Goal: Task Accomplishment & Management: Use online tool/utility

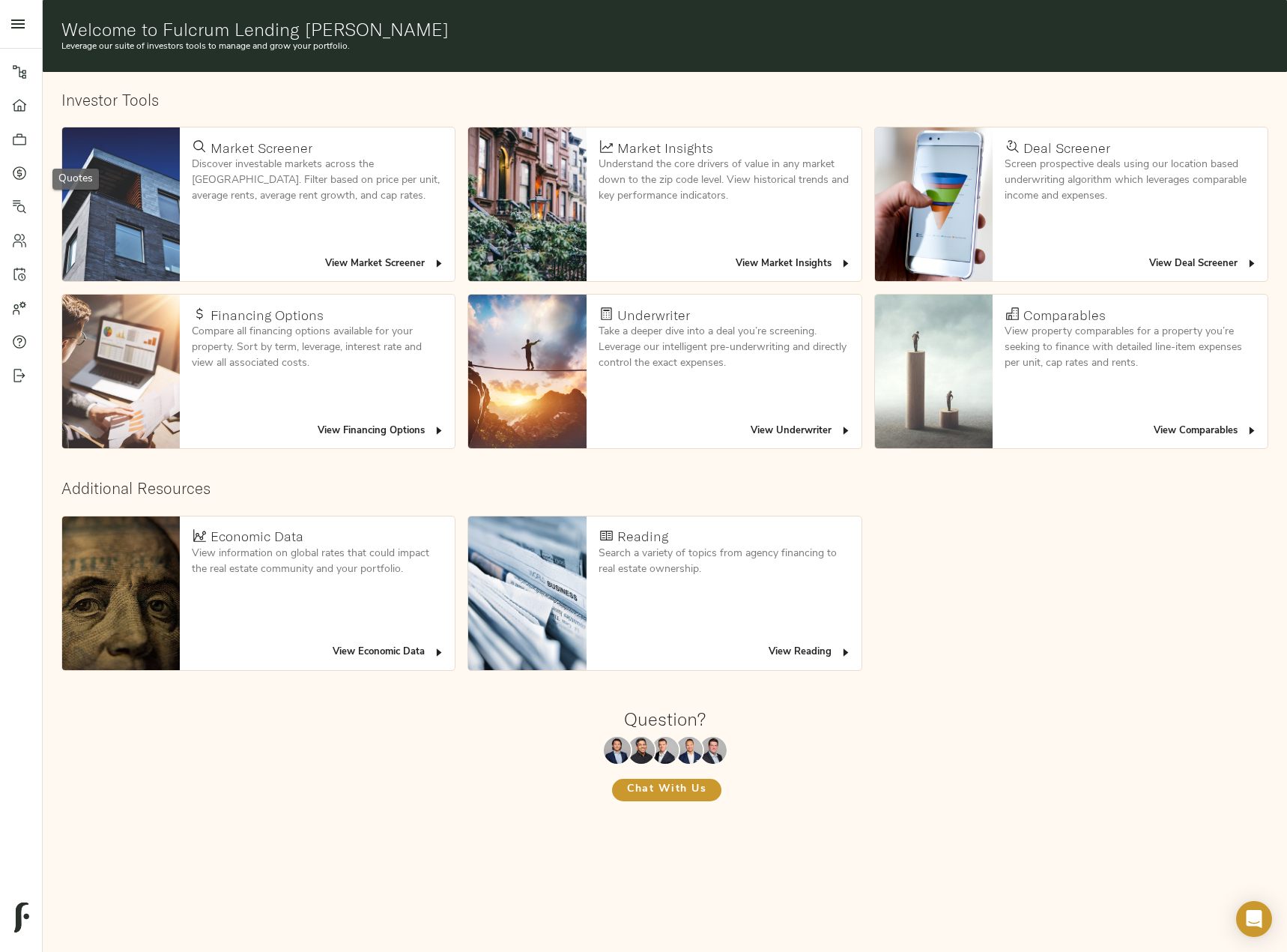
click at [16, 175] on icon at bounding box center [19, 172] width 15 height 15
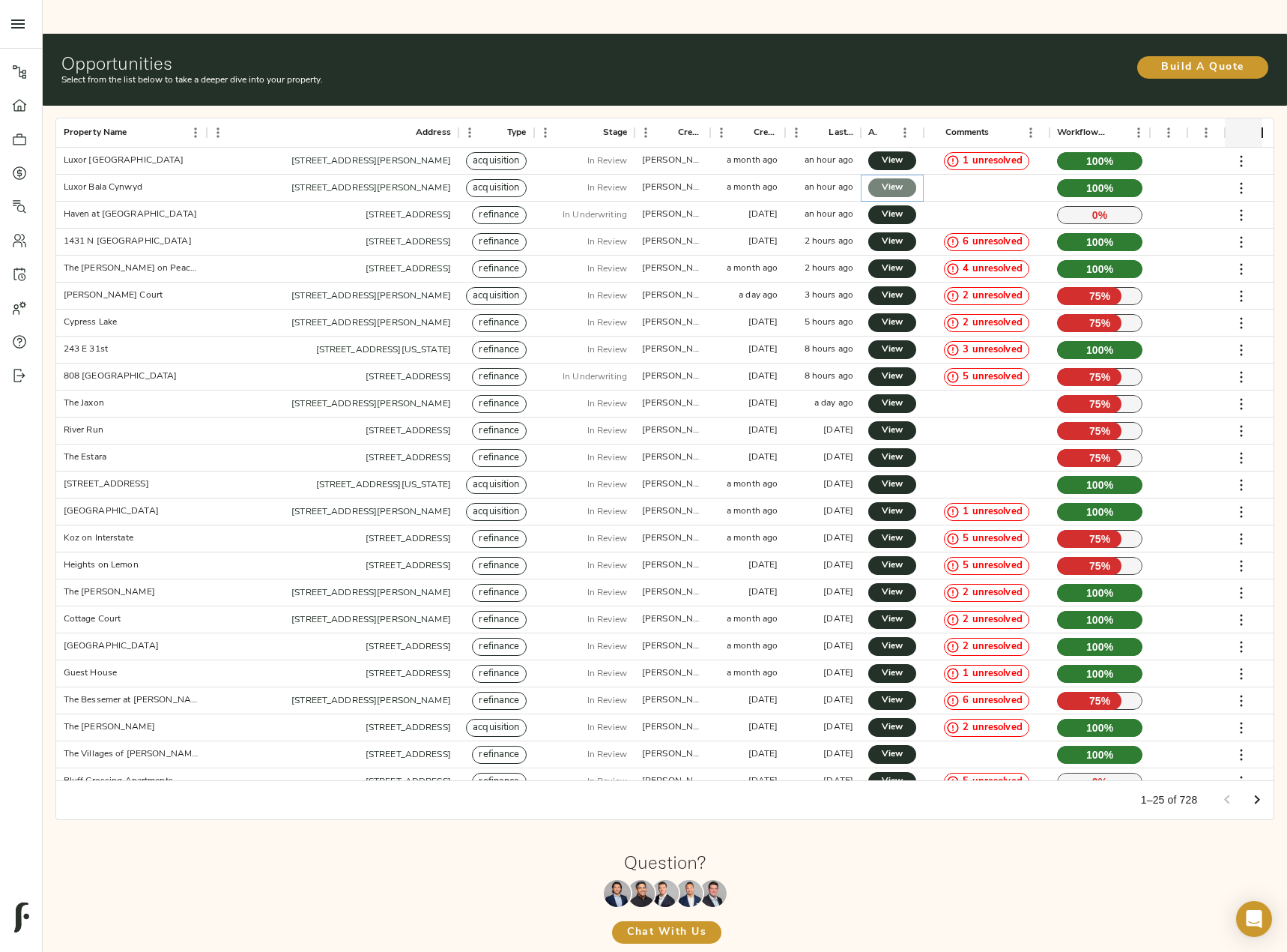
click at [884, 180] on span "View" at bounding box center [892, 188] width 18 height 16
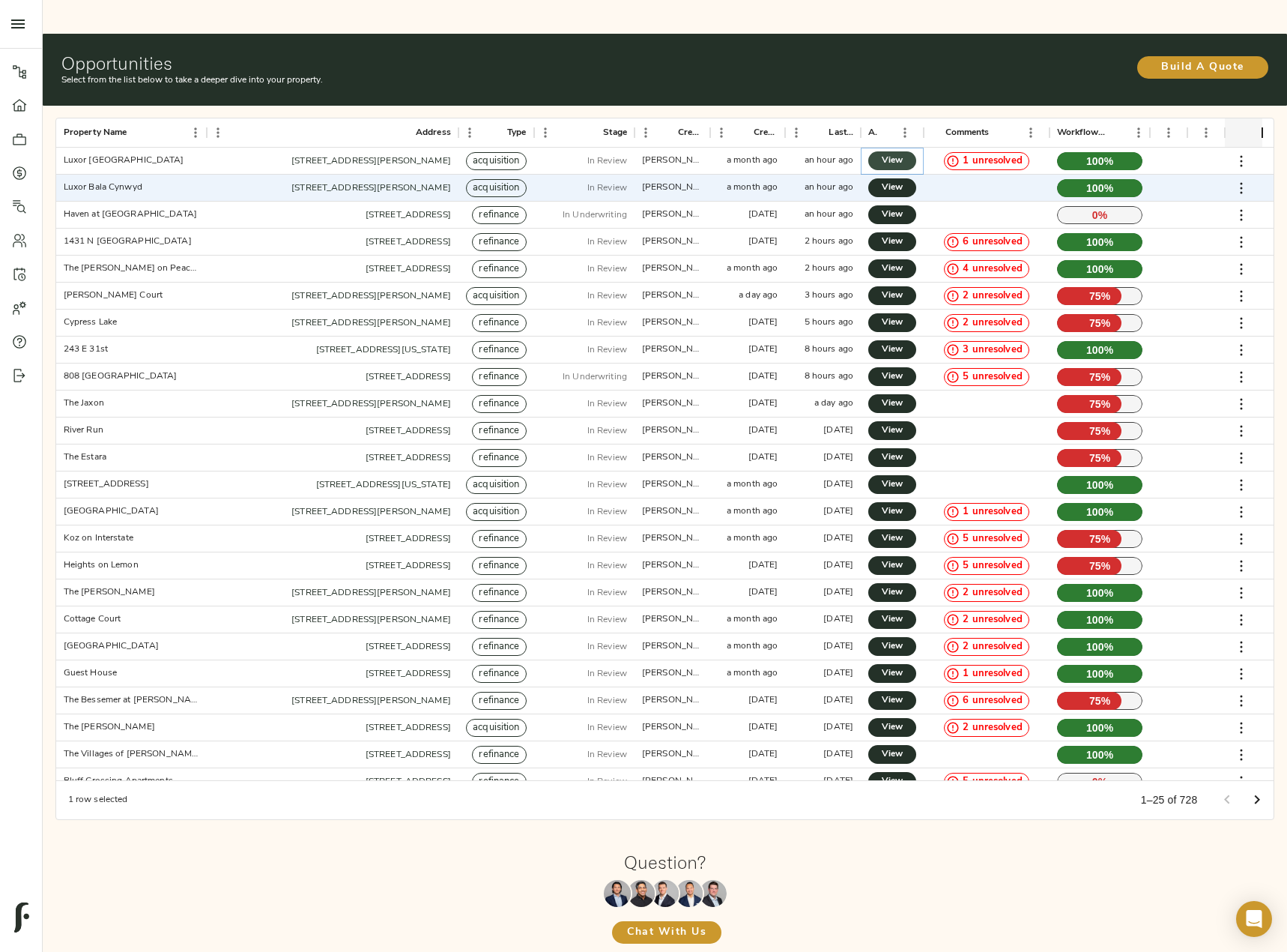
click at [896, 153] on span "View" at bounding box center [892, 161] width 18 height 16
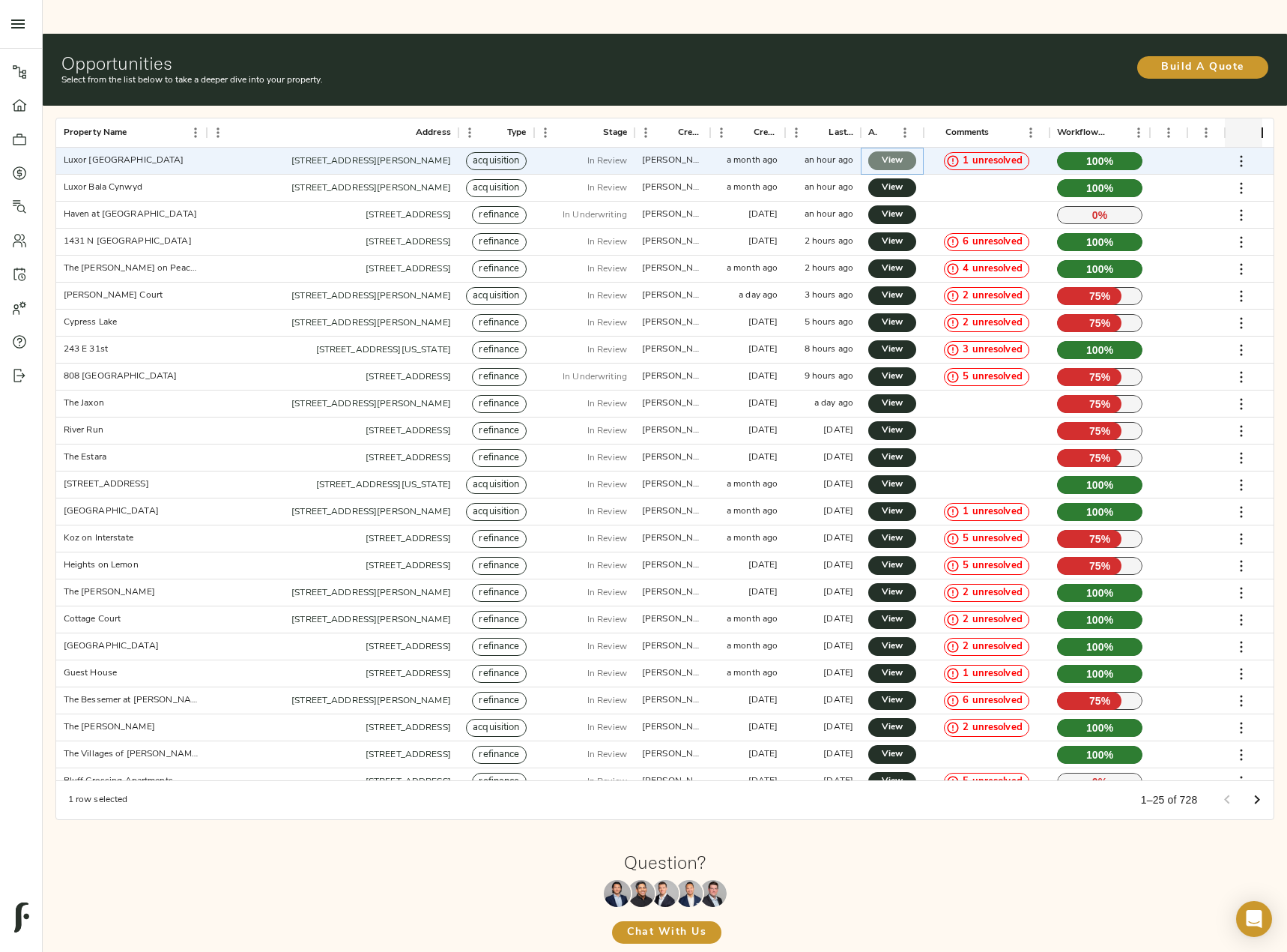
click at [890, 153] on span "View" at bounding box center [892, 161] width 18 height 16
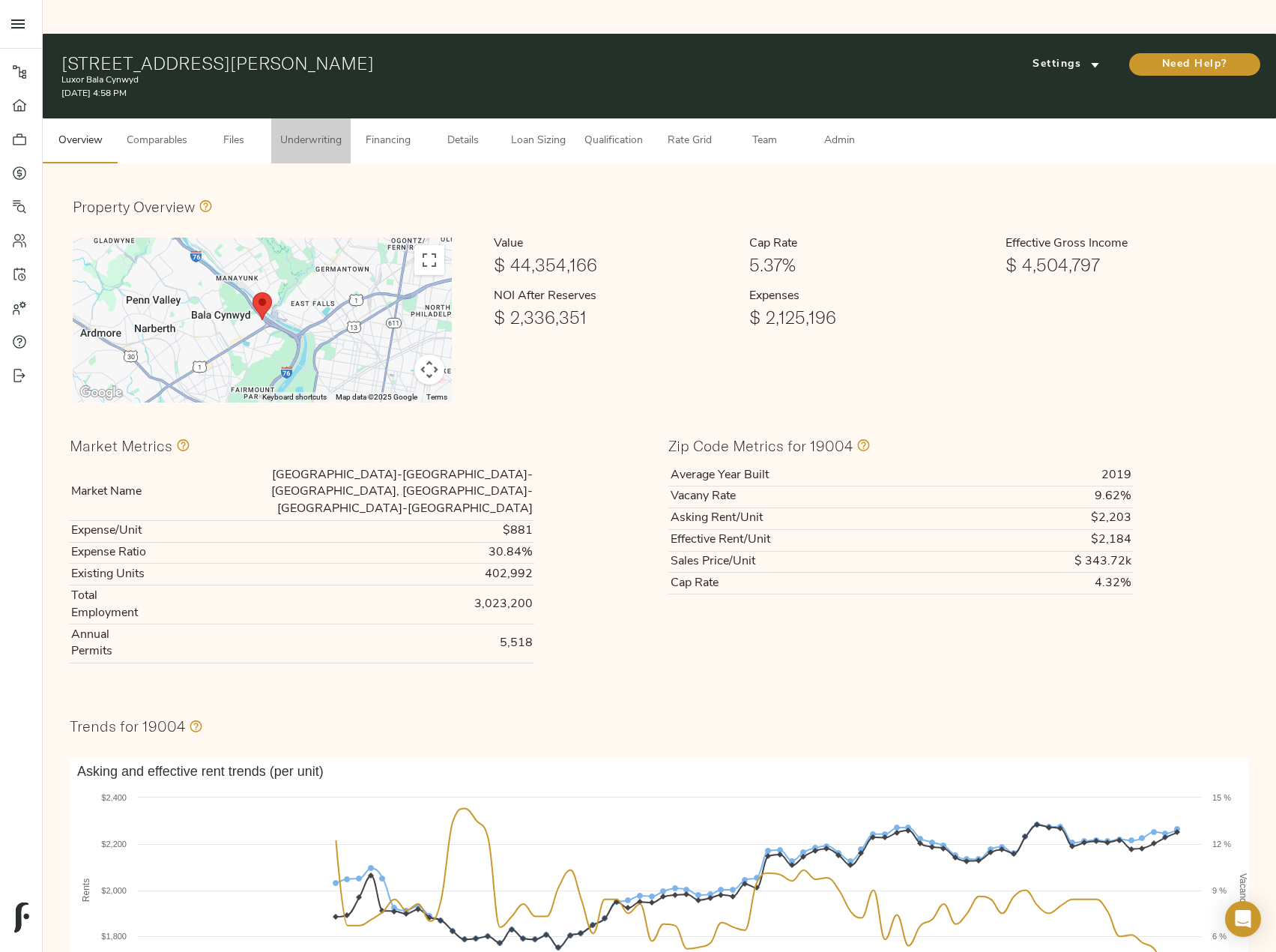
click at [335, 132] on span "Underwriting" at bounding box center [311, 141] width 61 height 19
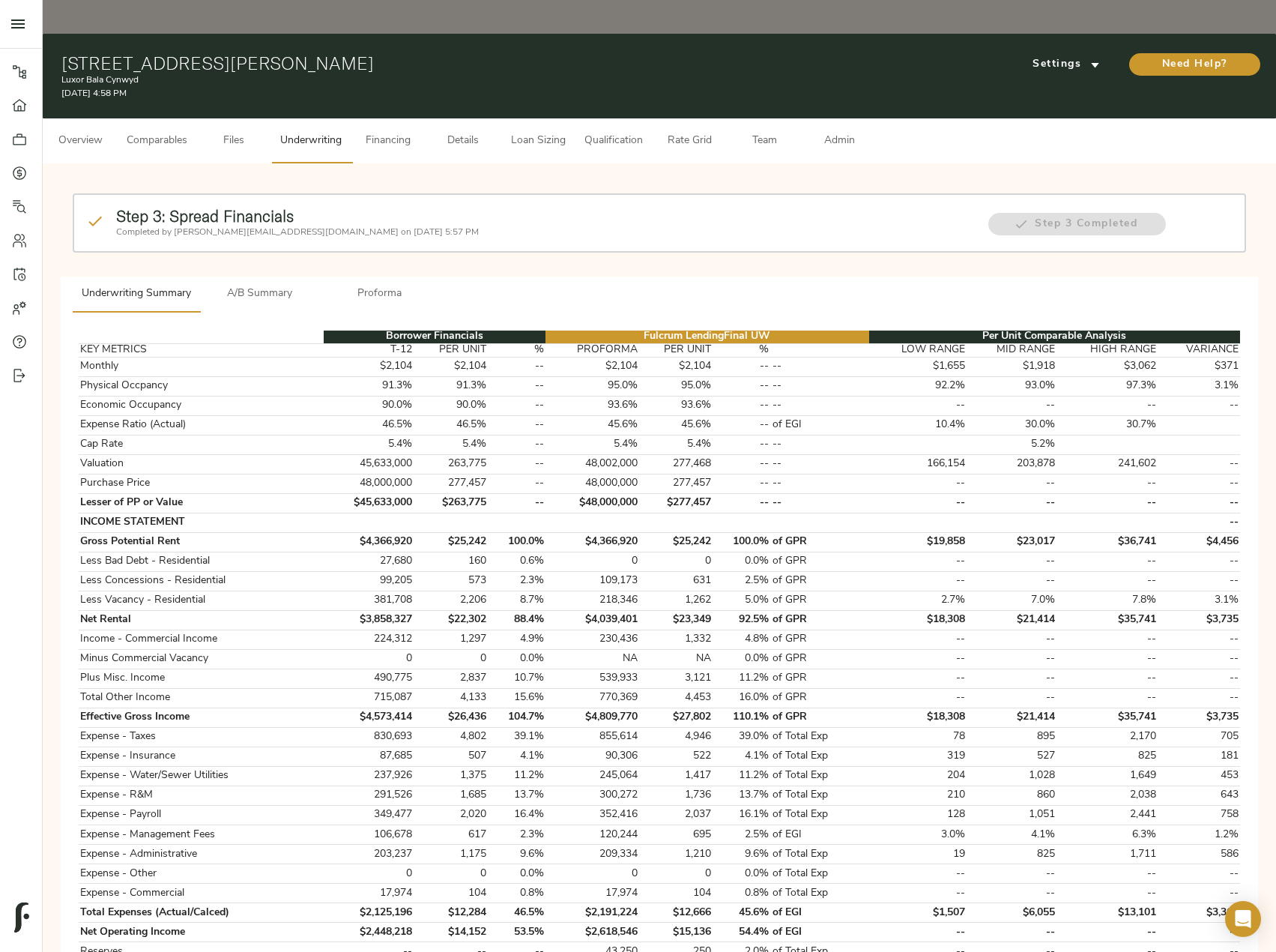
click at [277, 276] on button "A/B Summary" at bounding box center [260, 294] width 120 height 36
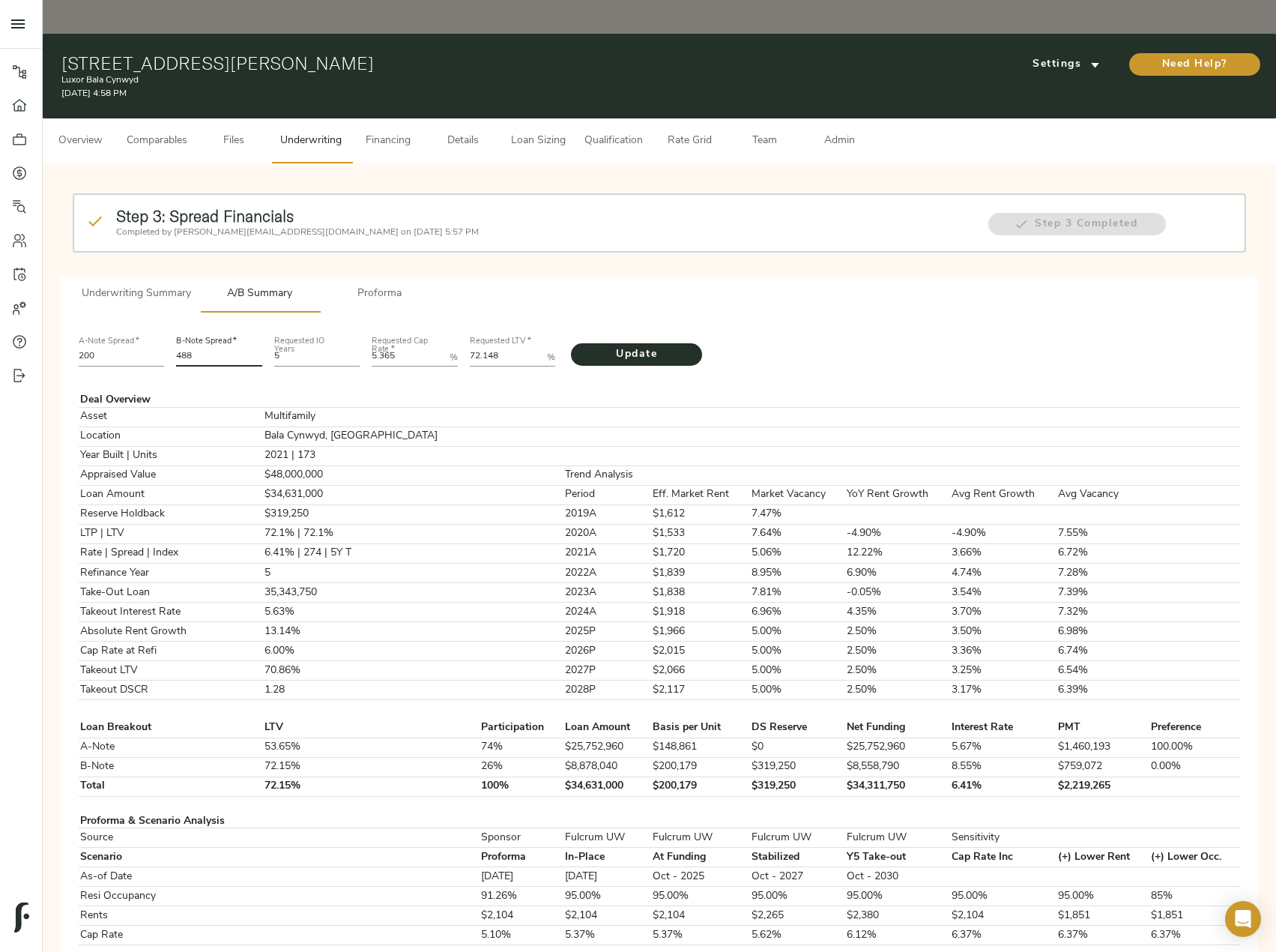
drag, startPoint x: 215, startPoint y: 318, endPoint x: 169, endPoint y: 318, distance: 46.0
click at [169, 325] on div "A-Note Spread   * 200 B-Note Spread   * 488 Requested IO Years 5 Requested Cap …" at bounding box center [660, 350] width 1174 height 51
type input "462"
drag, startPoint x: 506, startPoint y: 326, endPoint x: 448, endPoint y: 326, distance: 58.0
click at [448, 326] on div "A-Note Spread   * 200 B-Note Spread   * 462 Requested IO Years 5 Requested Cap …" at bounding box center [660, 350] width 1174 height 51
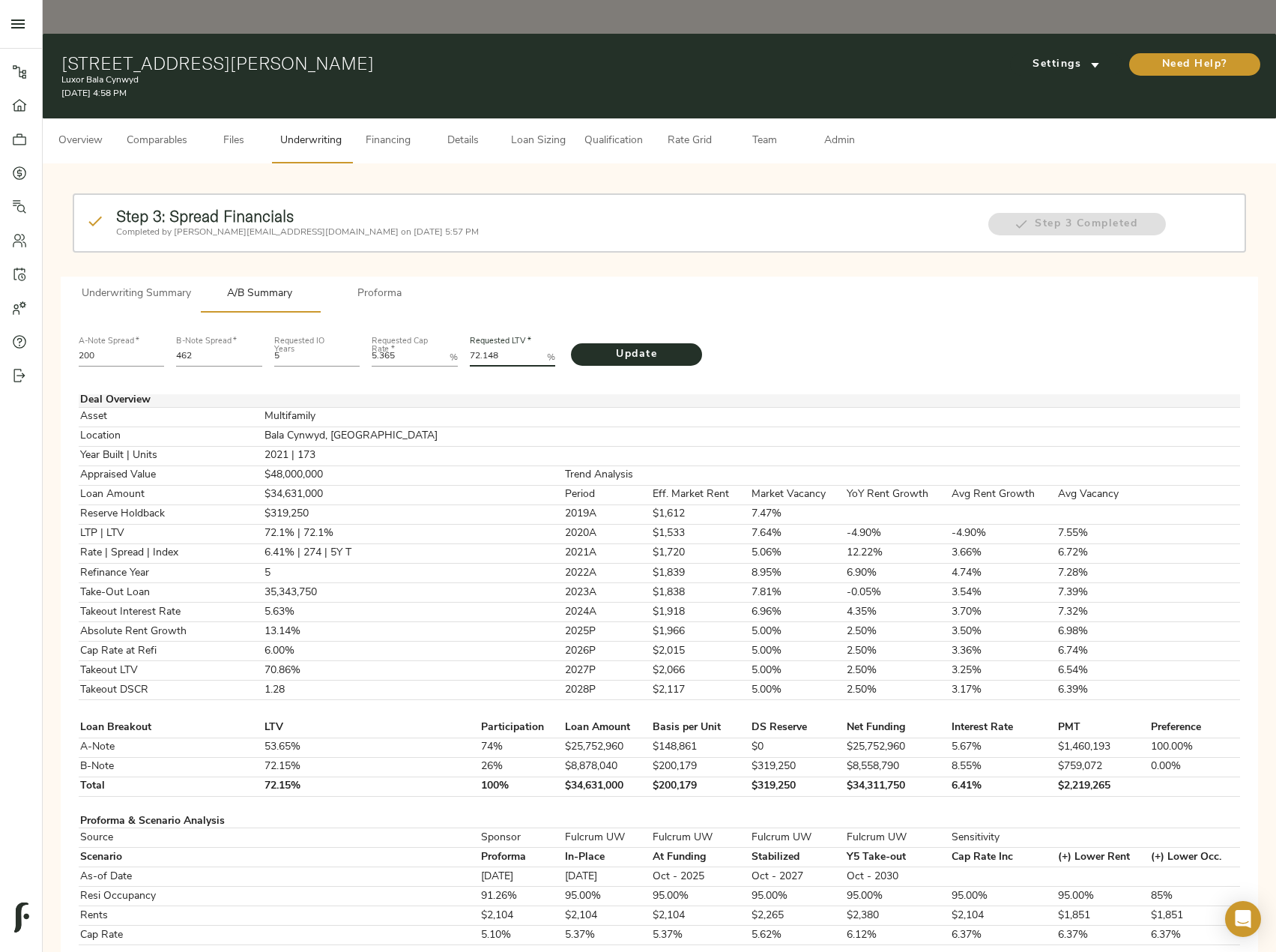
paste LTV "9"
type LTV "72.1489"
click at [637, 345] on span "Update" at bounding box center [636, 355] width 101 height 19
click at [839, 132] on span "Admin" at bounding box center [840, 141] width 57 height 19
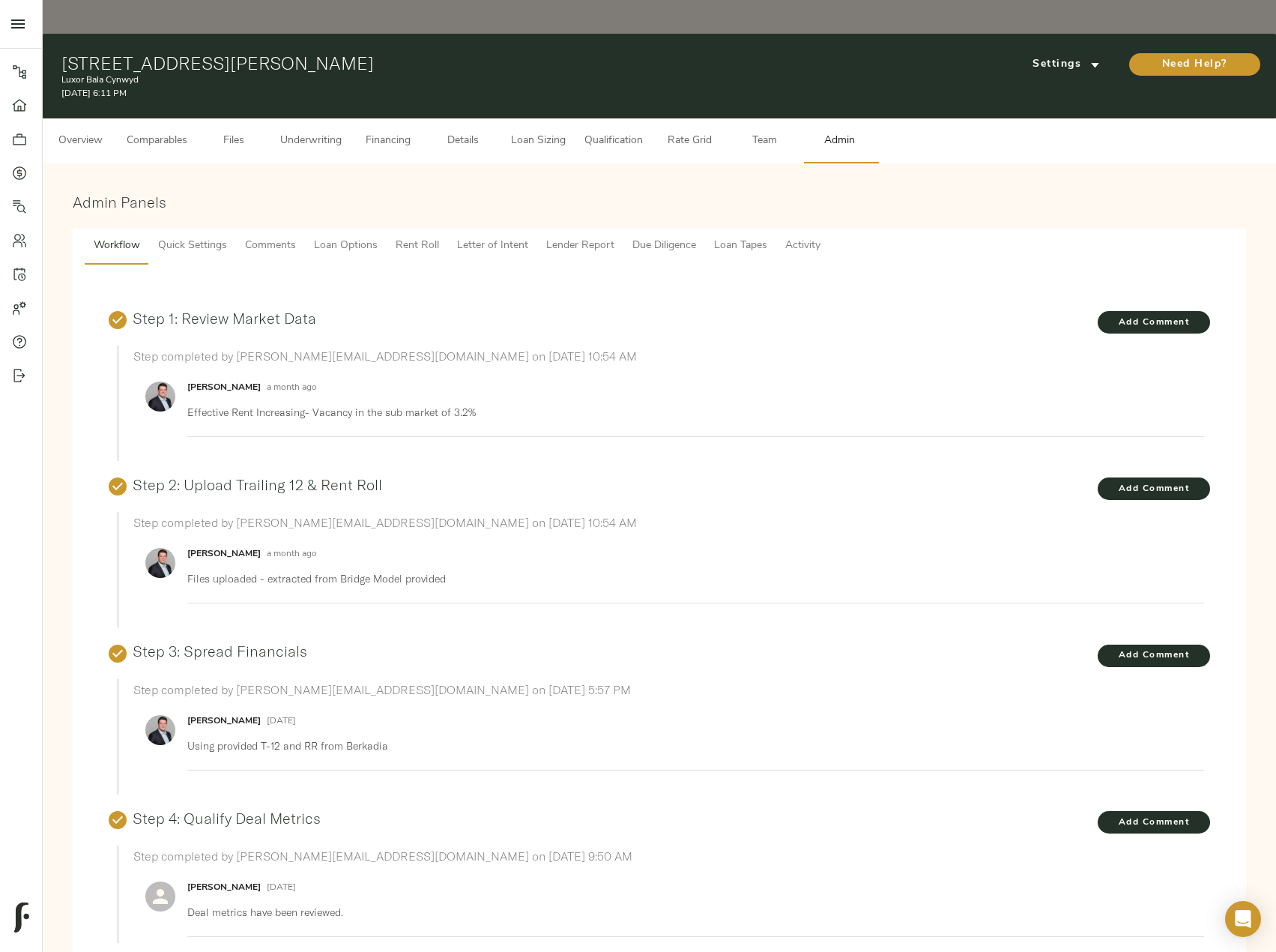
click at [566, 237] on span "Lender Report" at bounding box center [580, 247] width 68 height 19
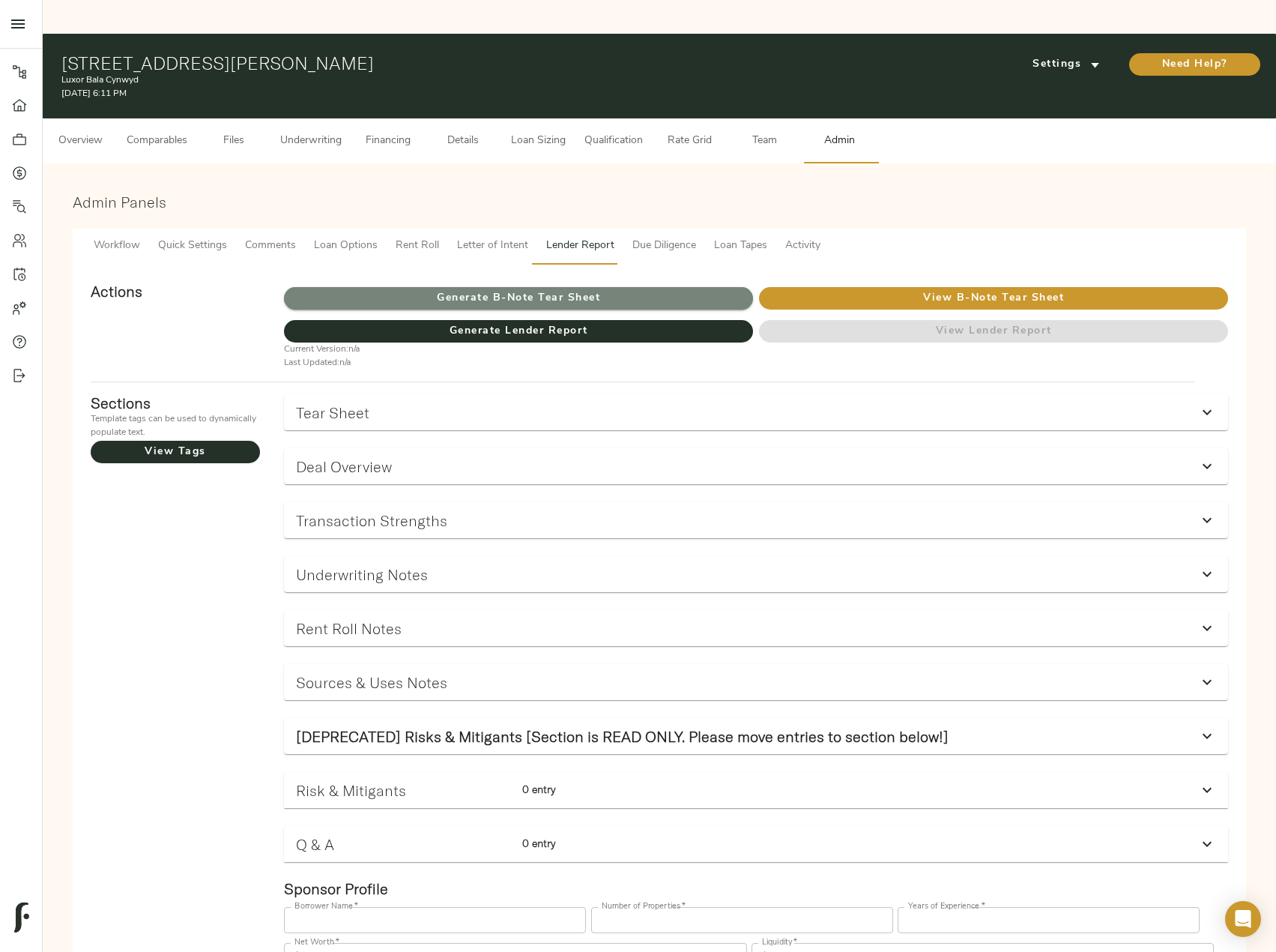
click at [476, 289] on span "Generate B-Note Tear Sheet" at bounding box center [519, 299] width 469 height 19
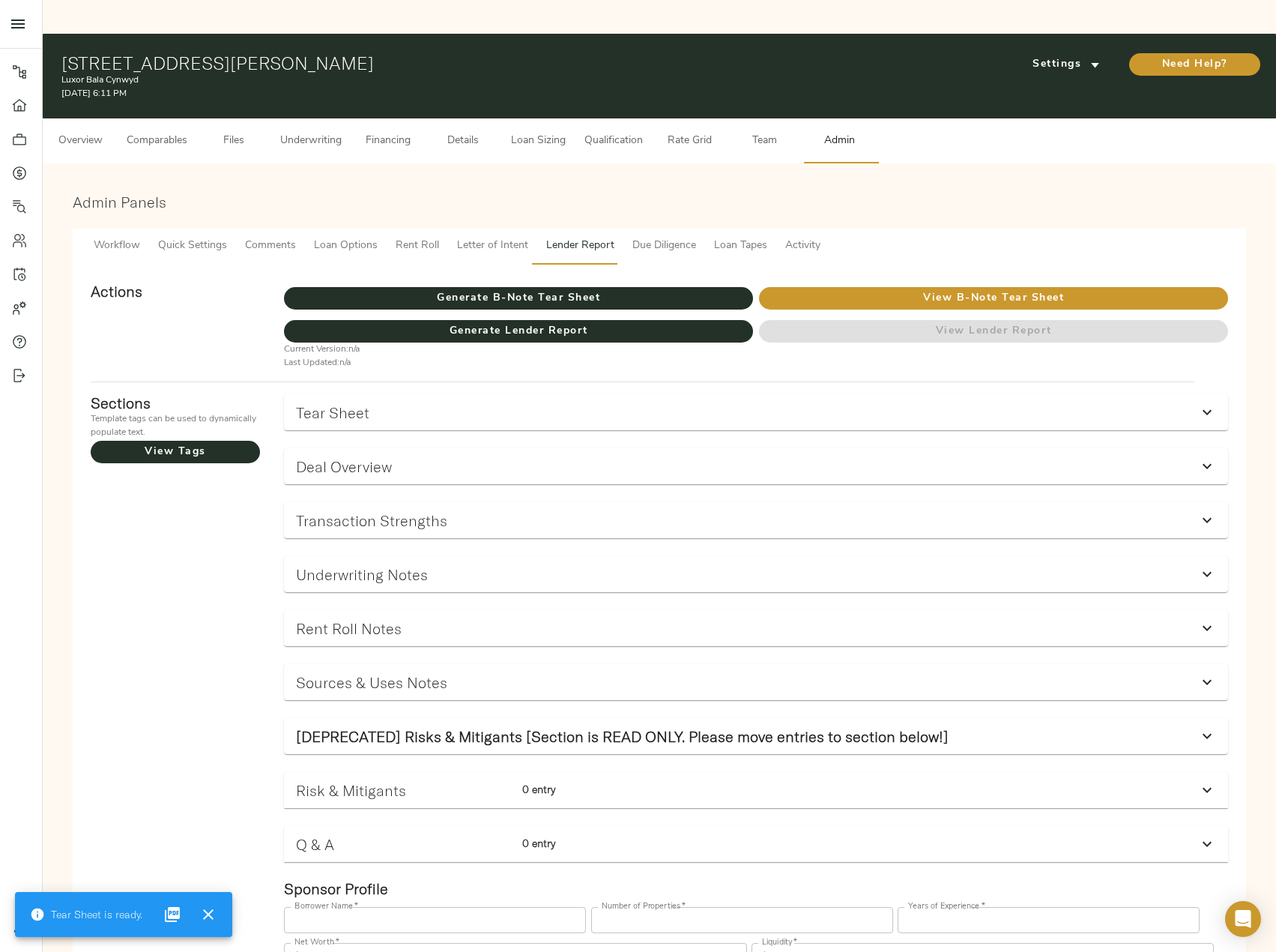
click at [151, 132] on span "Comparables" at bounding box center [157, 141] width 61 height 19
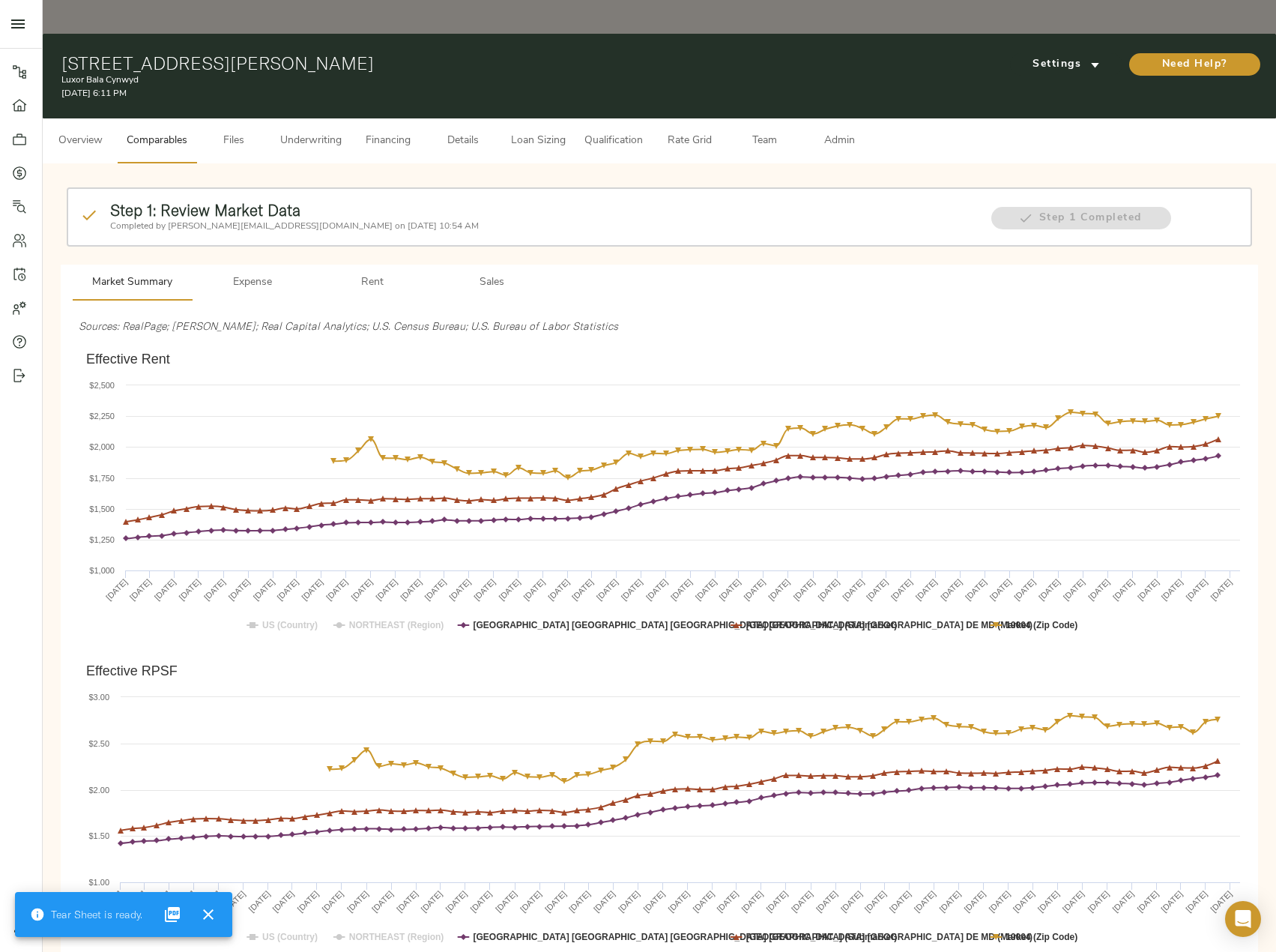
click at [288, 132] on span "Underwriting" at bounding box center [311, 141] width 61 height 19
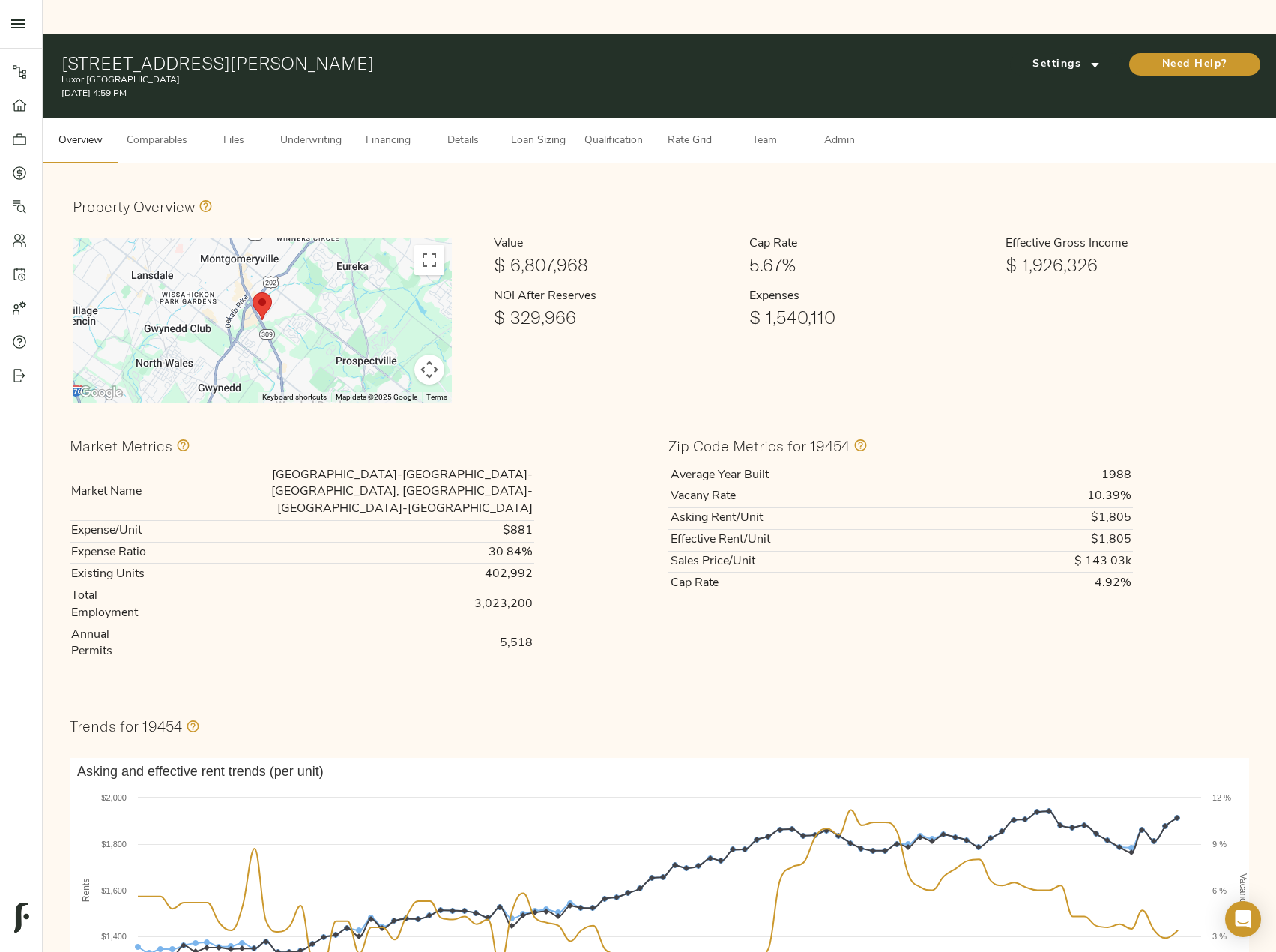
click at [1050, 53] on div "Settings Need Help?" at bounding box center [1058, 76] width 399 height 48
click at [1066, 55] on span "Settings" at bounding box center [1066, 65] width 82 height 19
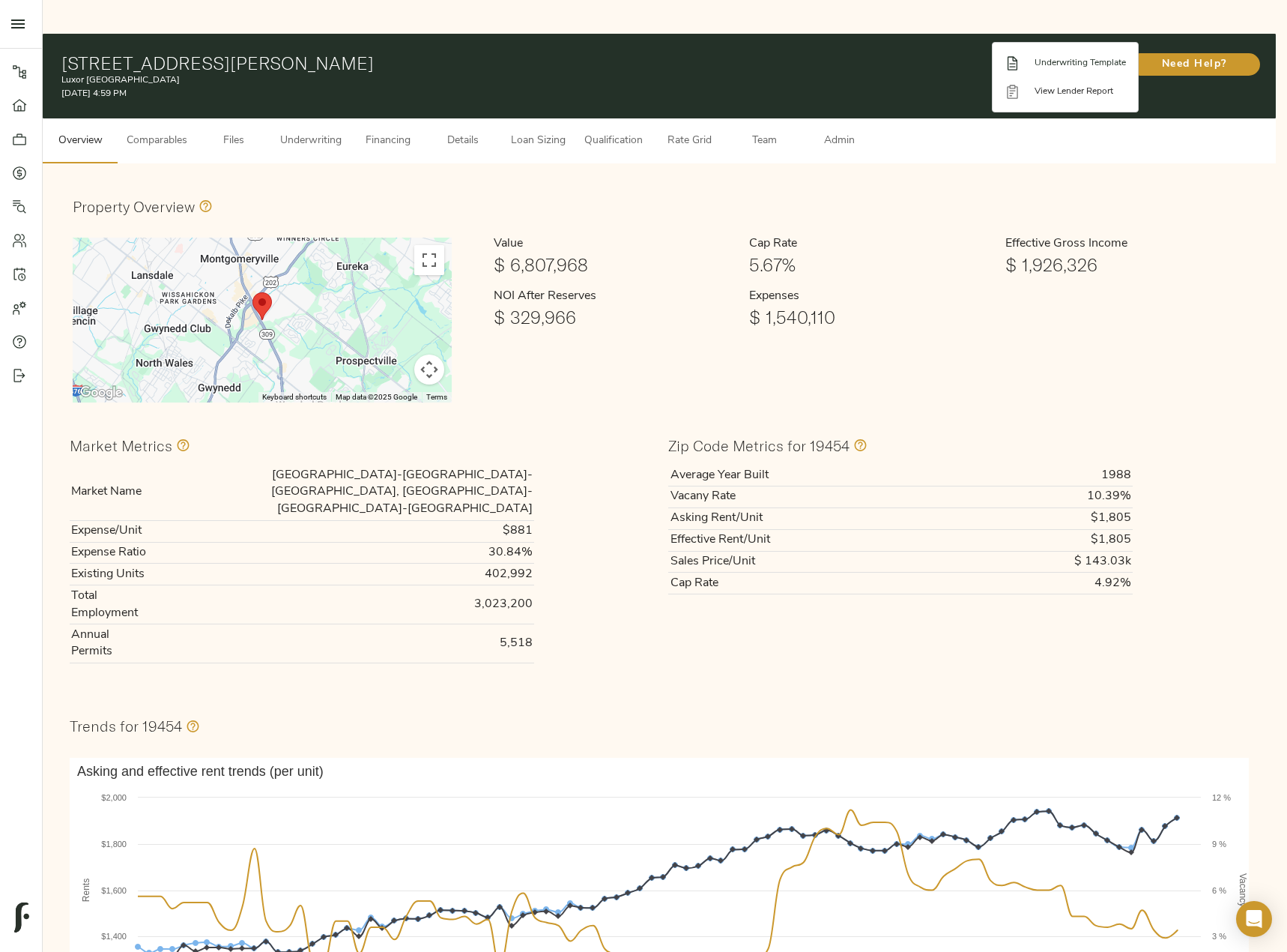
click at [1060, 50] on li "Underwriting Template" at bounding box center [1065, 62] width 145 height 29
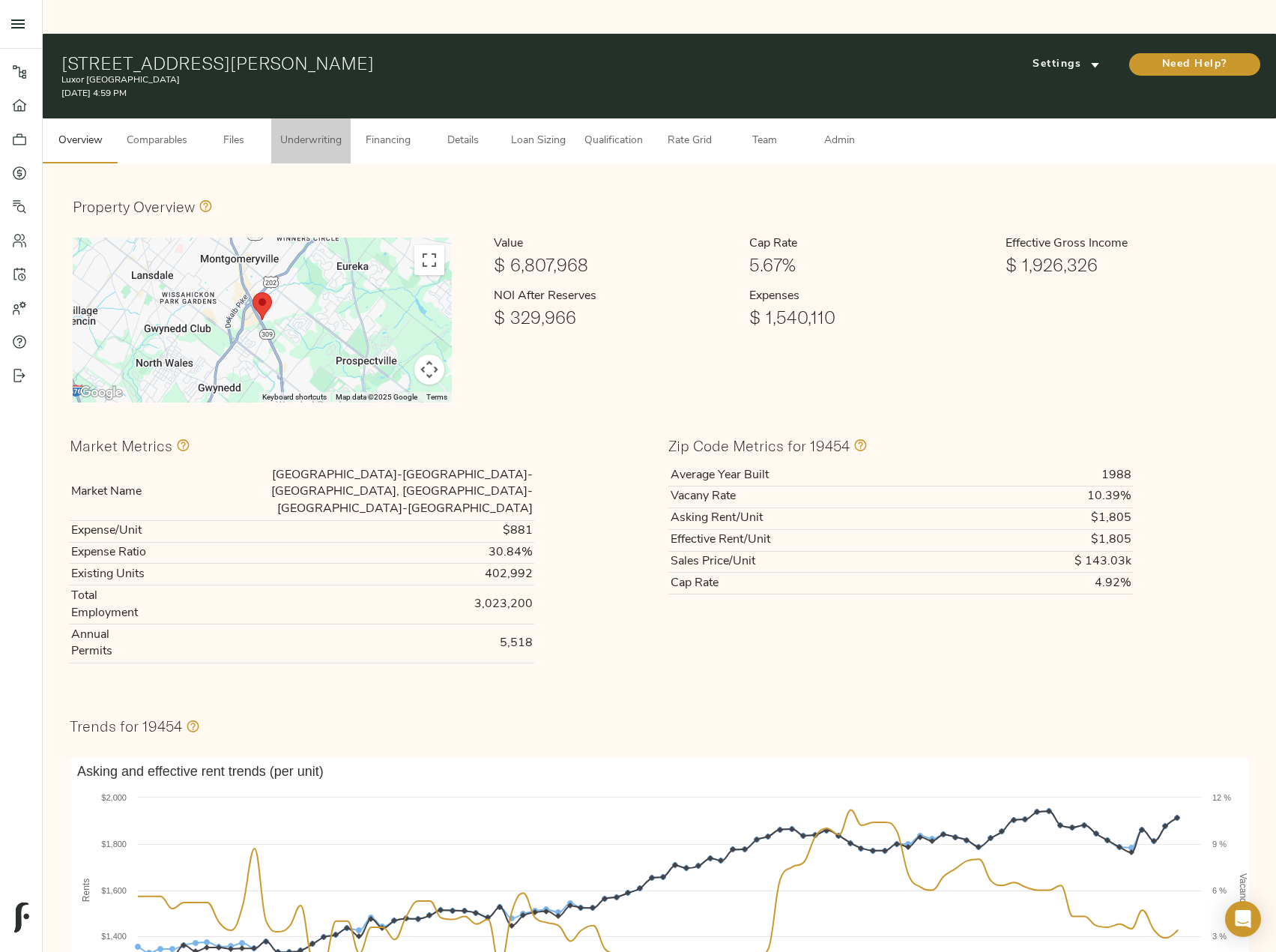
click at [303, 121] on button "Underwriting" at bounding box center [311, 141] width 80 height 45
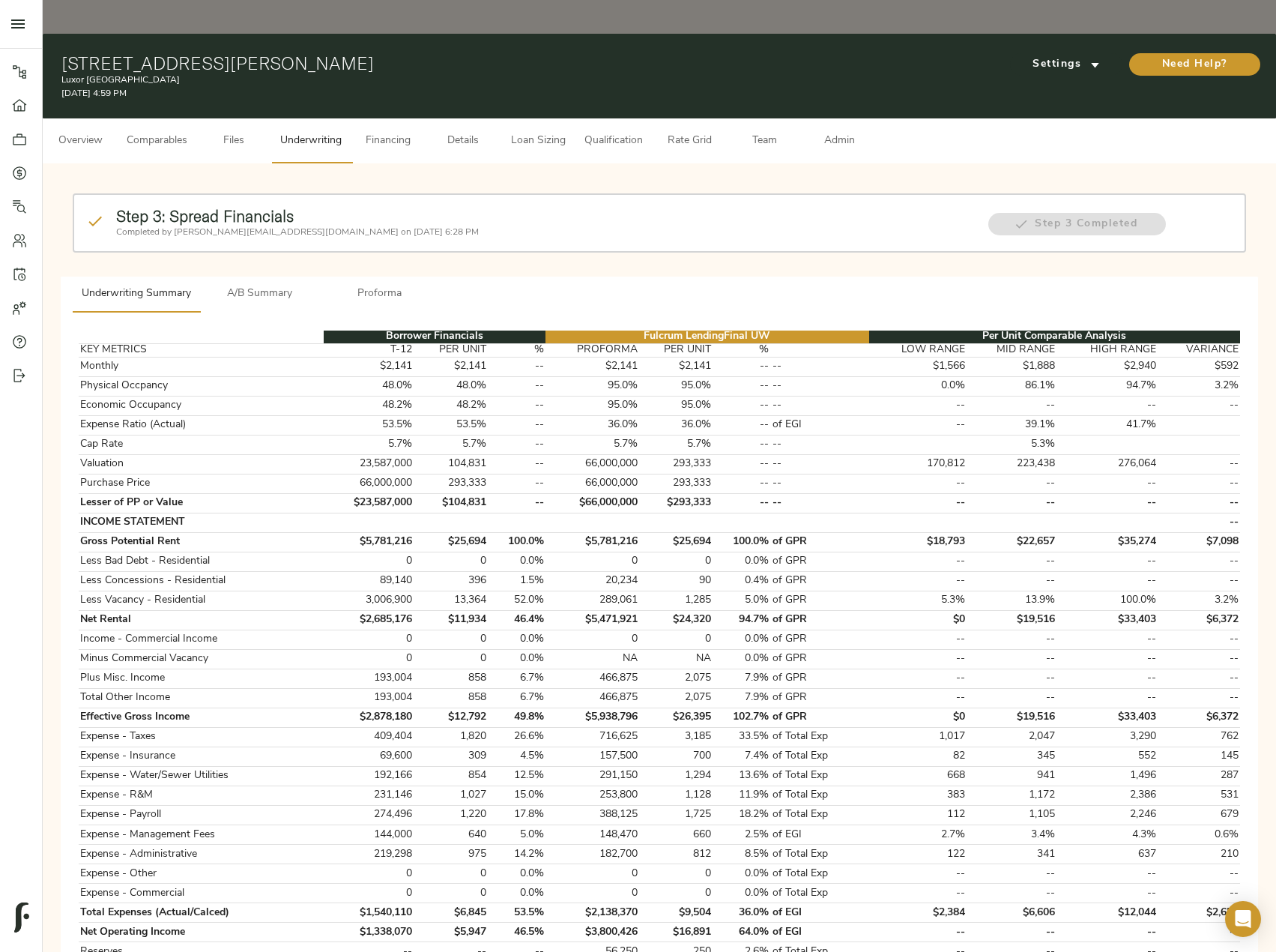
click at [271, 285] on span "A/B Summary" at bounding box center [261, 294] width 102 height 19
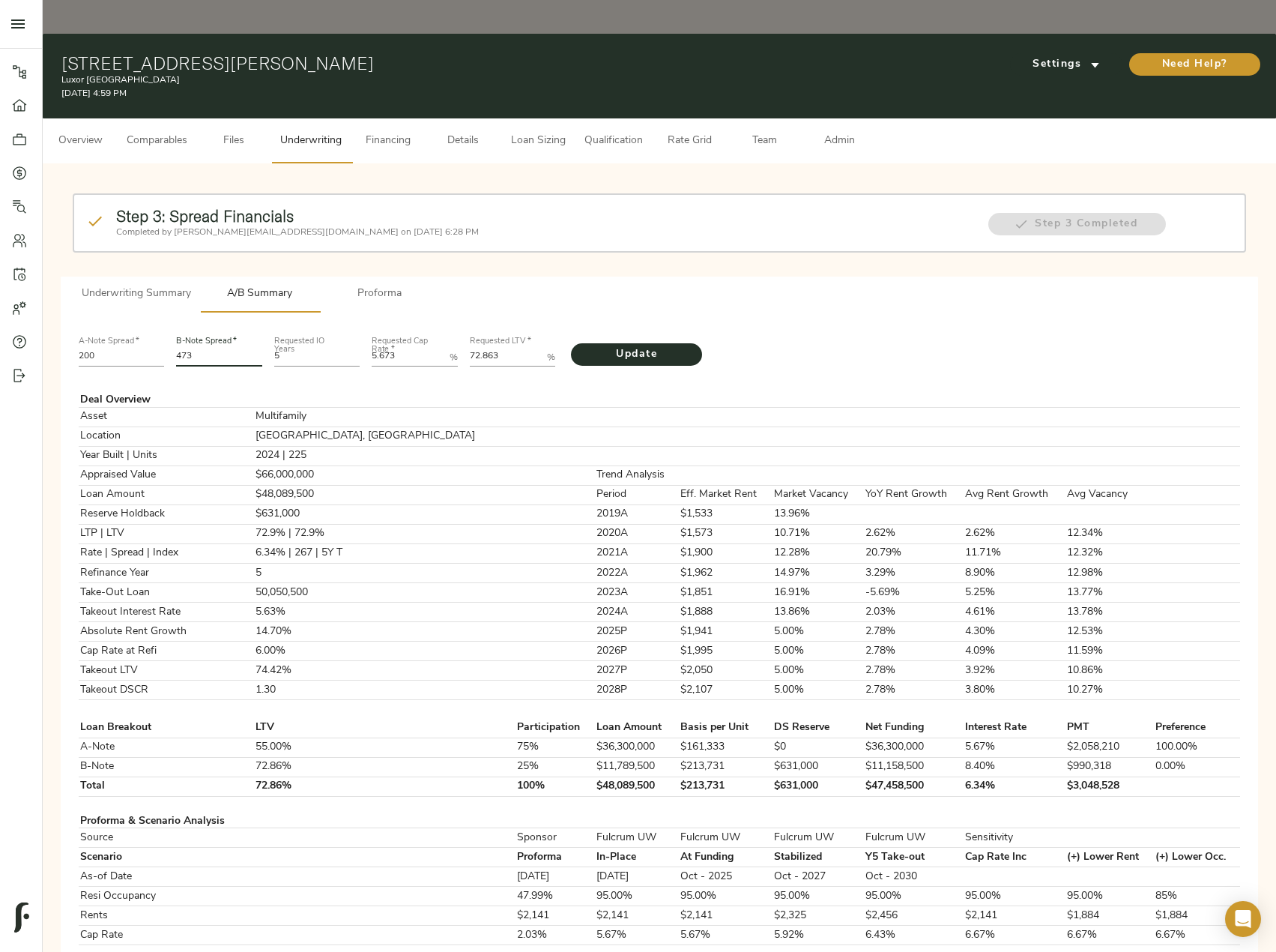
drag, startPoint x: 225, startPoint y: 329, endPoint x: 177, endPoint y: 326, distance: 48.1
click at [177, 349] on input "473" at bounding box center [219, 357] width 87 height 18
type input "455"
drag, startPoint x: 512, startPoint y: 325, endPoint x: 341, endPoint y: 315, distance: 171.3
click at [341, 325] on div "A-Note Spread   * 200 B-Note Spread   * 455 Requested IO Years 5 Requested Cap …" at bounding box center [660, 350] width 1174 height 51
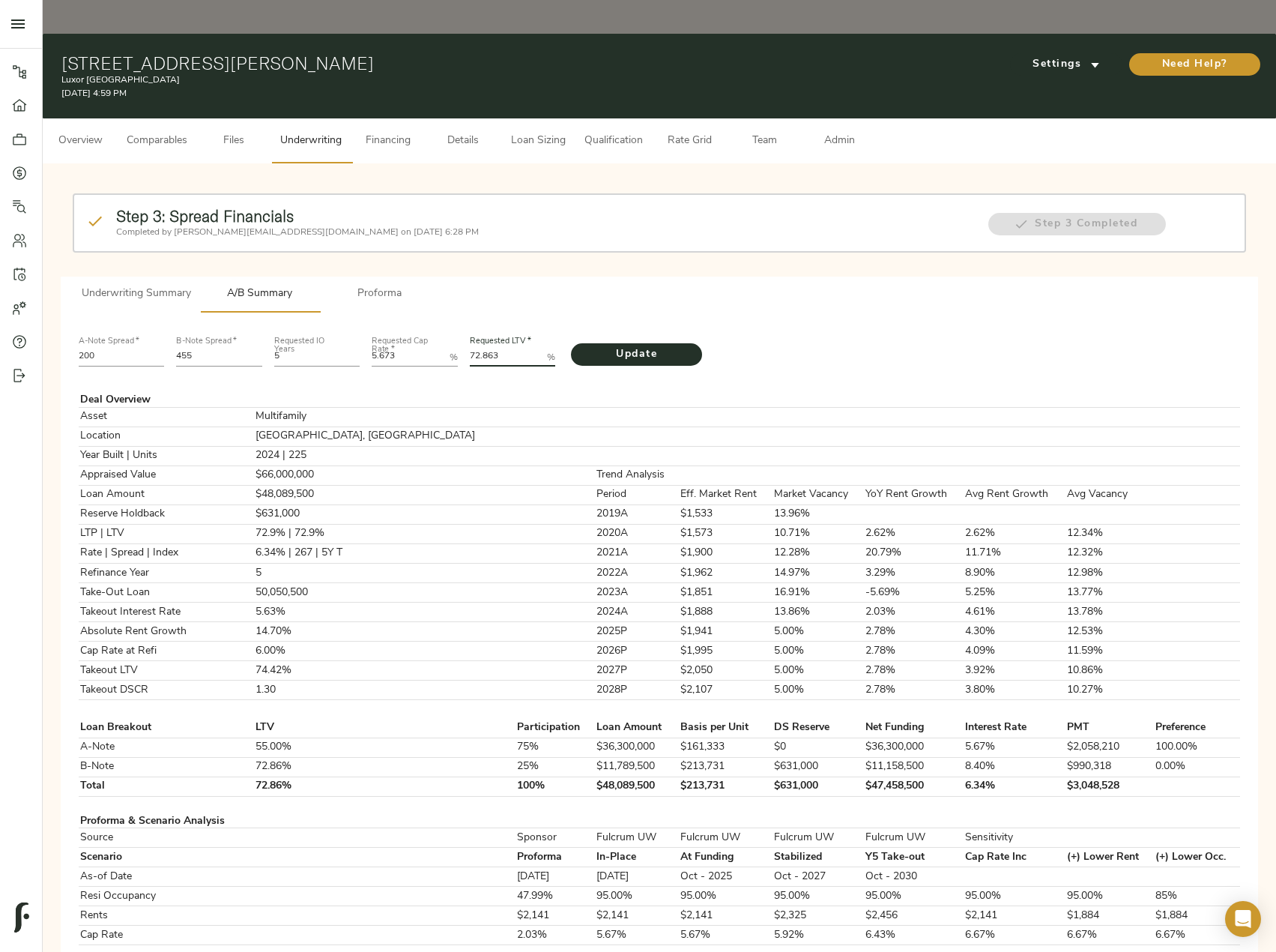
paste LTV "509"
type LTV "72.8509"
click at [642, 345] on span "Update" at bounding box center [636, 355] width 101 height 19
click at [211, 349] on input "455" at bounding box center [219, 357] width 87 height 18
click at [571, 344] on button "Update" at bounding box center [637, 355] width 132 height 23
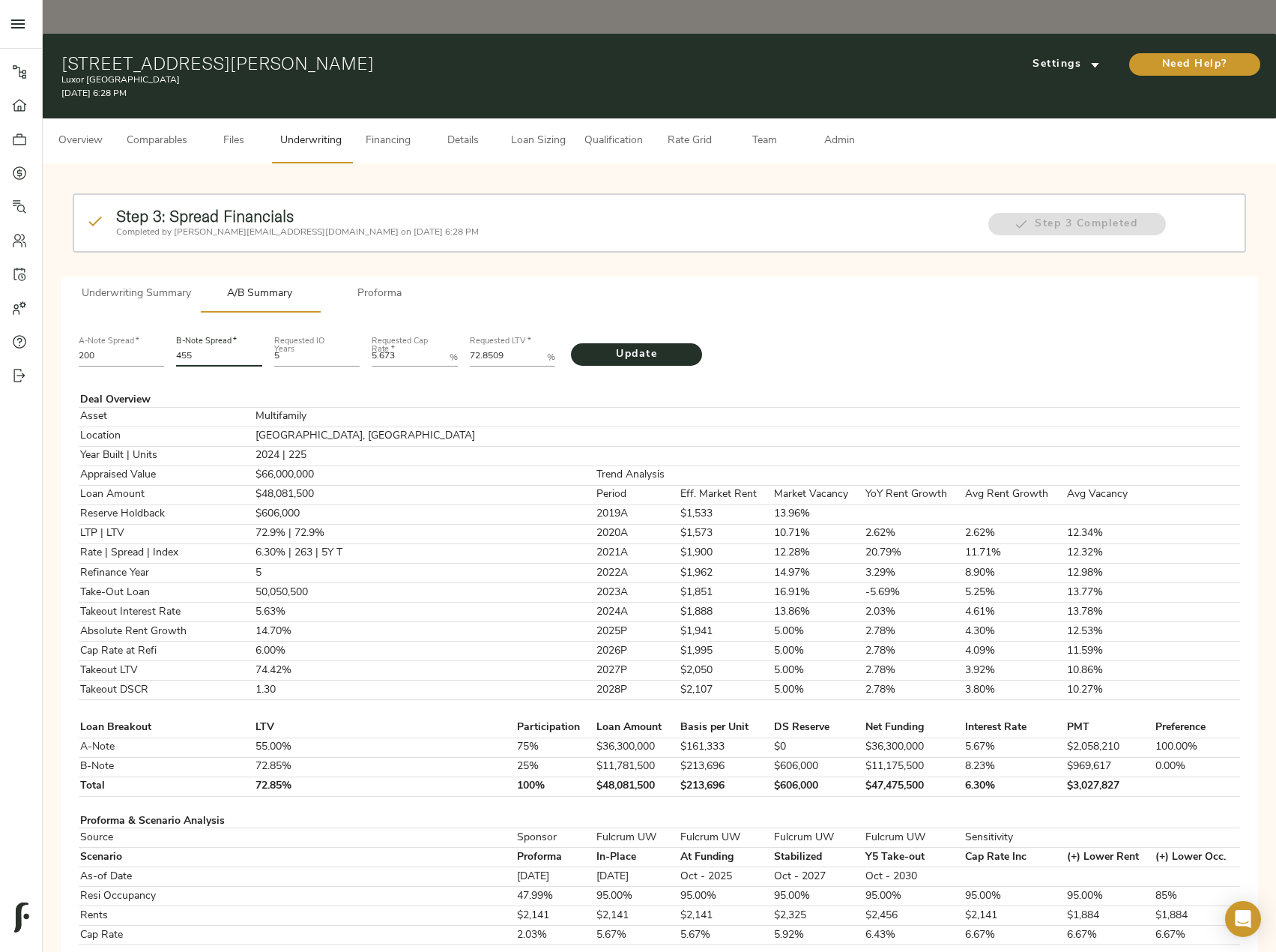
type input "455"
click at [571, 344] on button "Update" at bounding box center [637, 355] width 132 height 23
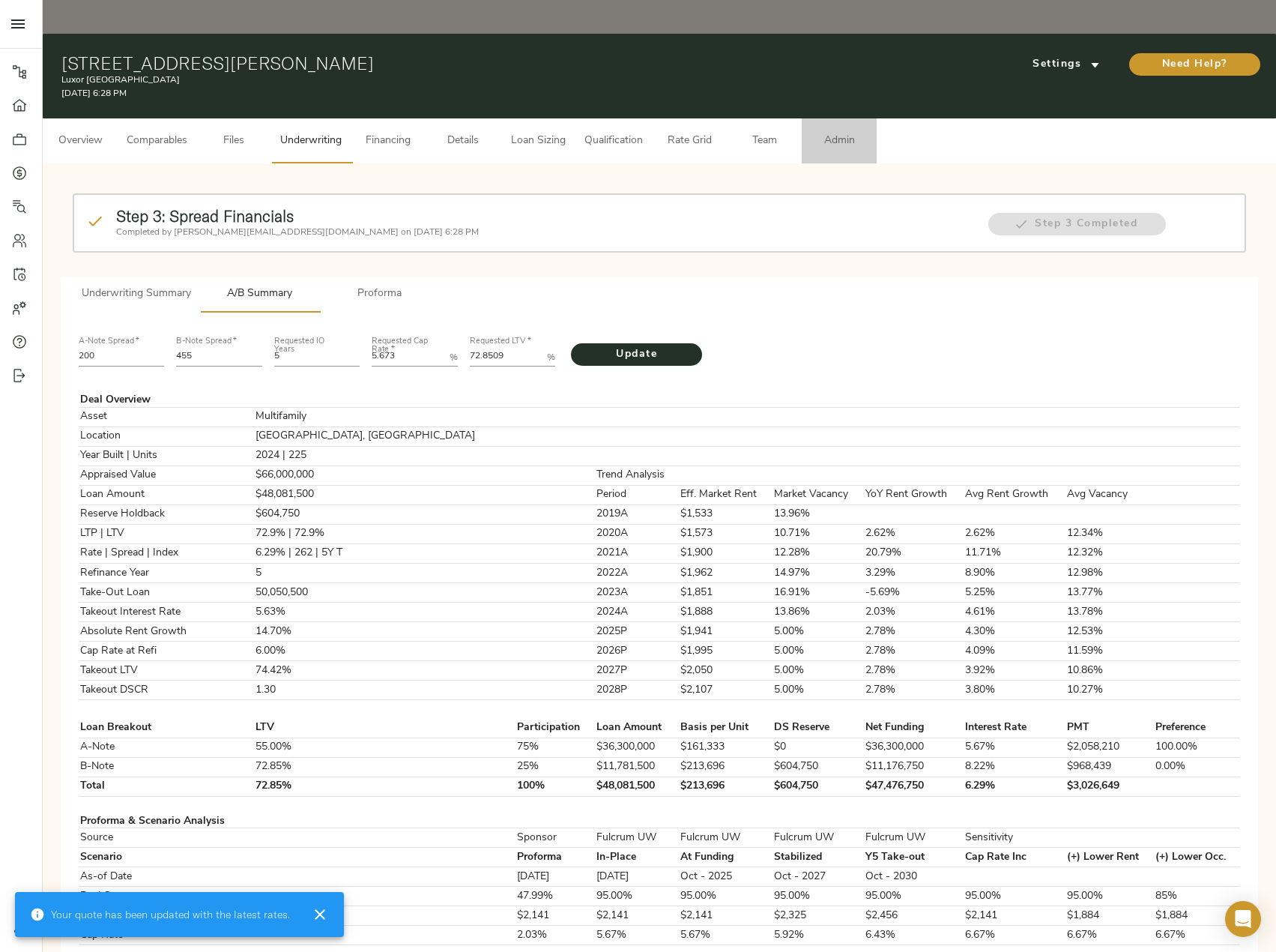
click at [841, 132] on span "Admin" at bounding box center [840, 141] width 57 height 19
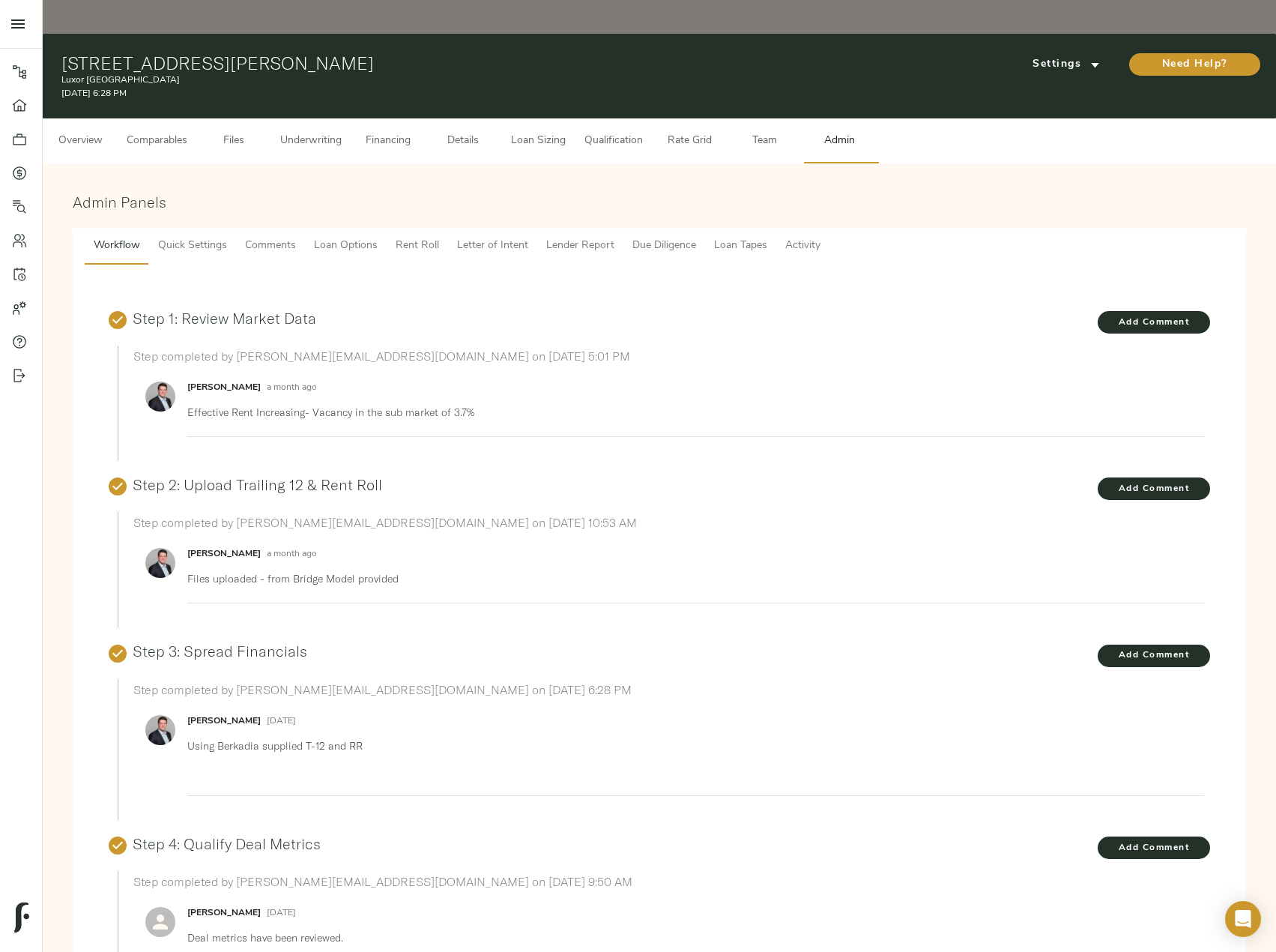
click at [596, 237] on span "Lender Report" at bounding box center [580, 247] width 68 height 19
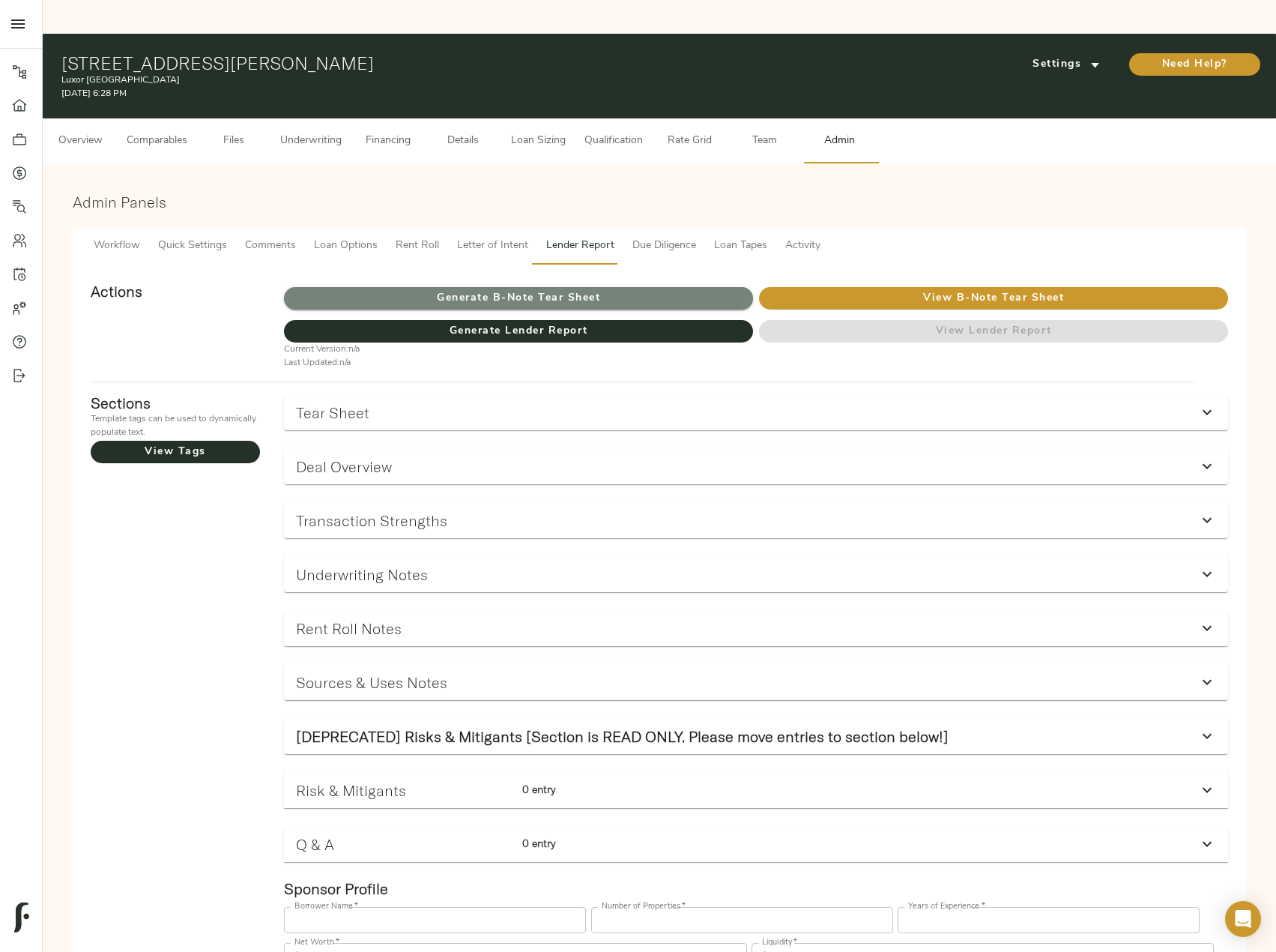
click at [566, 289] on span "Generate B-Note Tear Sheet" at bounding box center [519, 299] width 469 height 19
